Goal: Information Seeking & Learning: Compare options

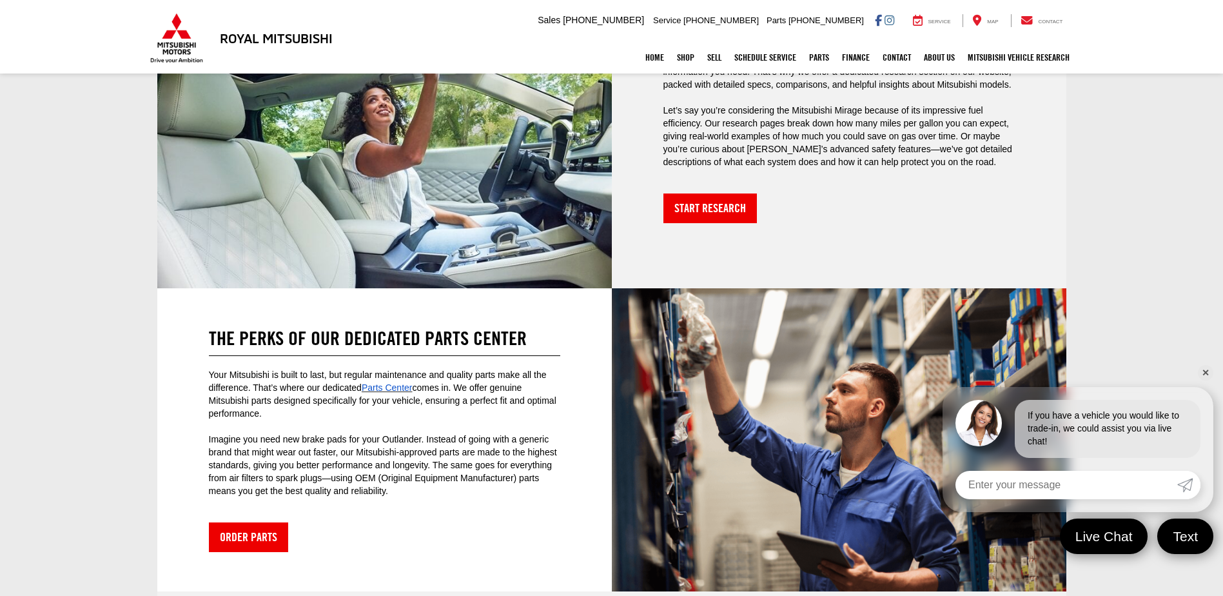
scroll to position [3005, 0]
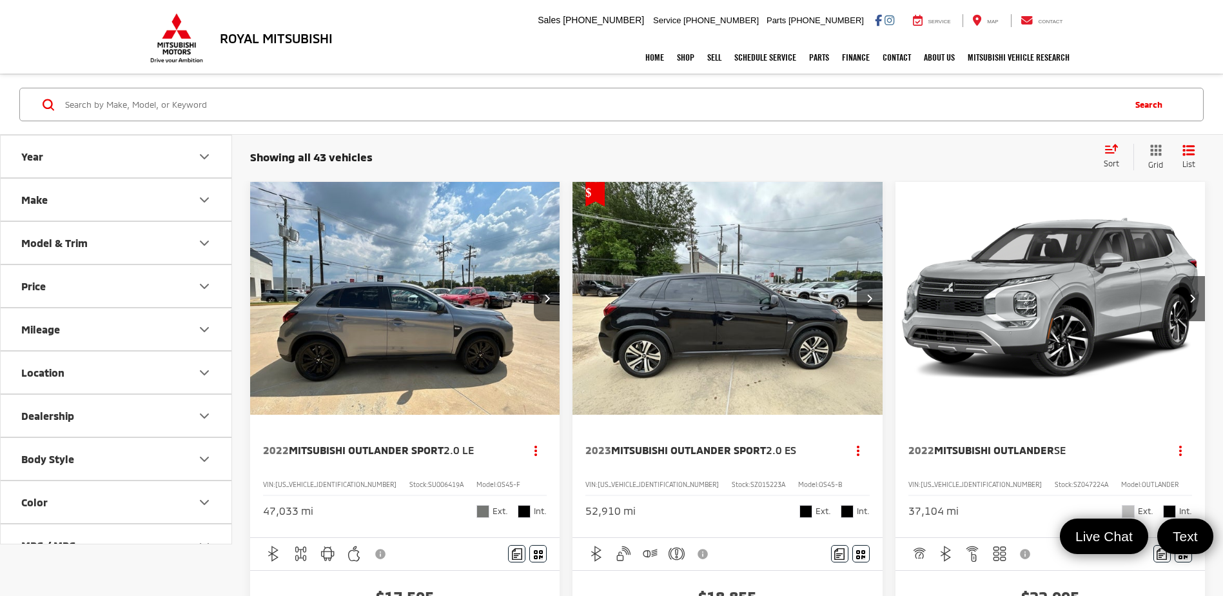
click at [179, 196] on button "Make" at bounding box center [117, 200] width 232 height 42
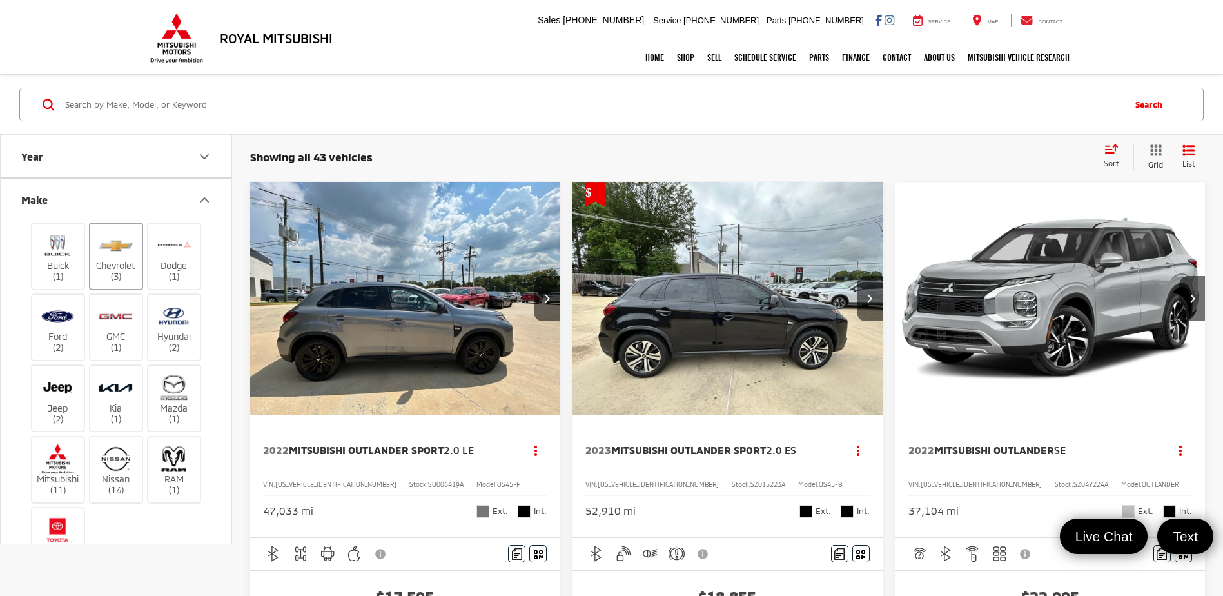
click at [114, 260] on label "Chevrolet (3)" at bounding box center [116, 256] width 52 height 52
click at [0, 0] on input "Chevrolet (3)" at bounding box center [0, 0] width 0 height 0
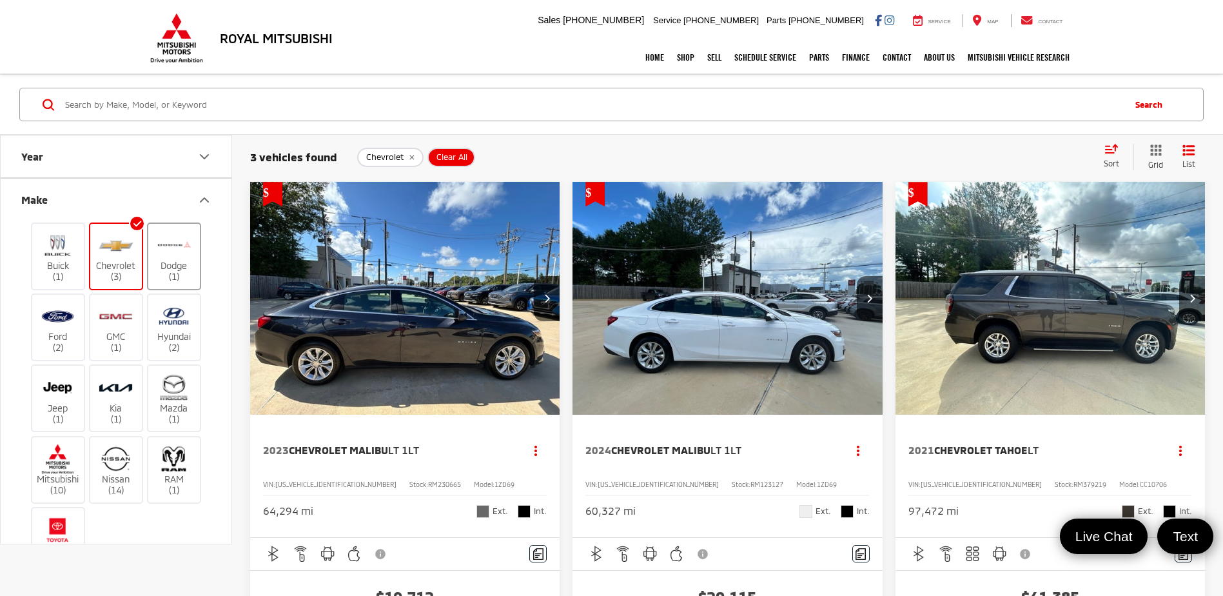
click at [178, 251] on img at bounding box center [173, 245] width 35 height 30
click at [0, 0] on input "Dodge (1)" at bounding box center [0, 0] width 0 height 0
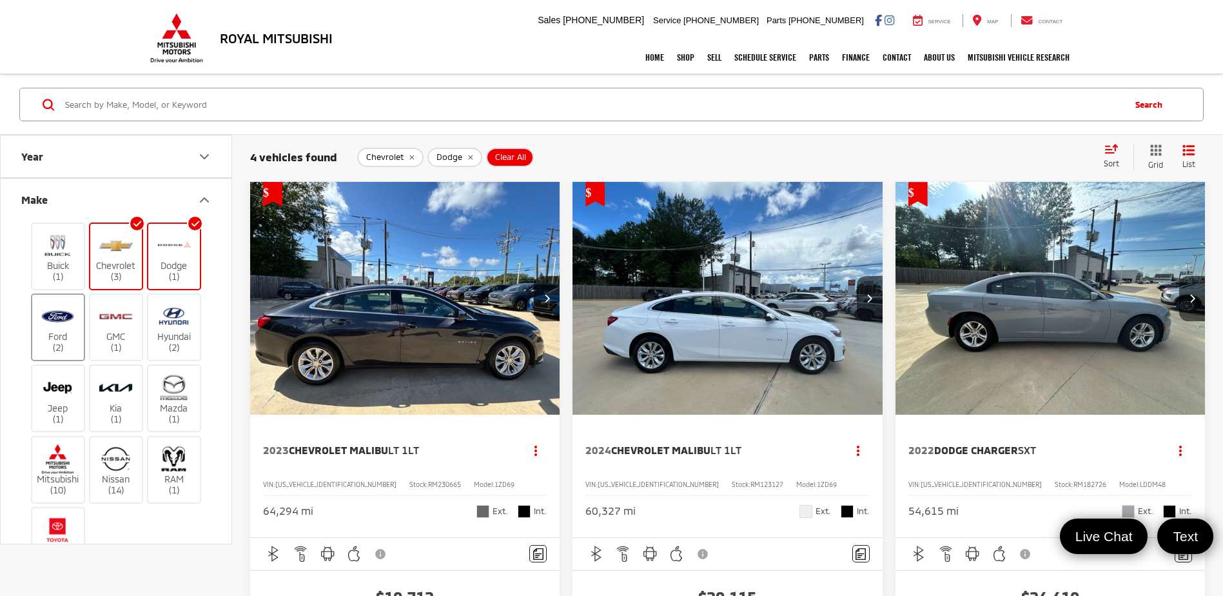
click at [60, 325] on img at bounding box center [57, 316] width 35 height 30
click at [0, 0] on input "Ford (2)" at bounding box center [0, 0] width 0 height 0
click at [166, 467] on img at bounding box center [173, 459] width 35 height 30
click at [0, 0] on input "RAM (1)" at bounding box center [0, 0] width 0 height 0
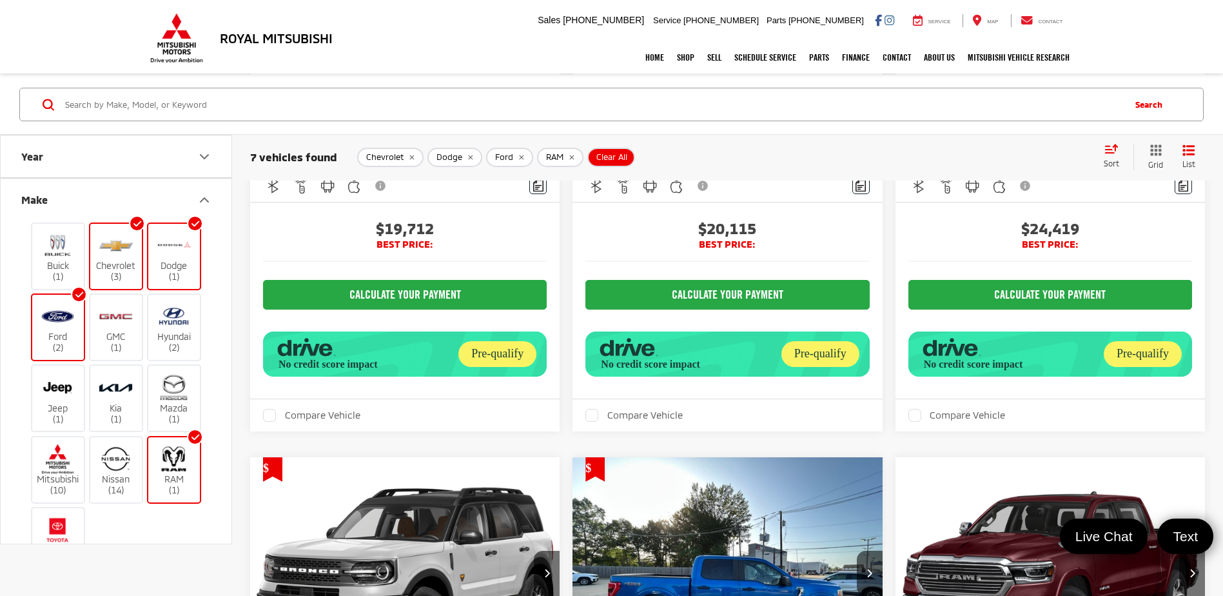
scroll to position [193, 0]
